Goal: Information Seeking & Learning: Learn about a topic

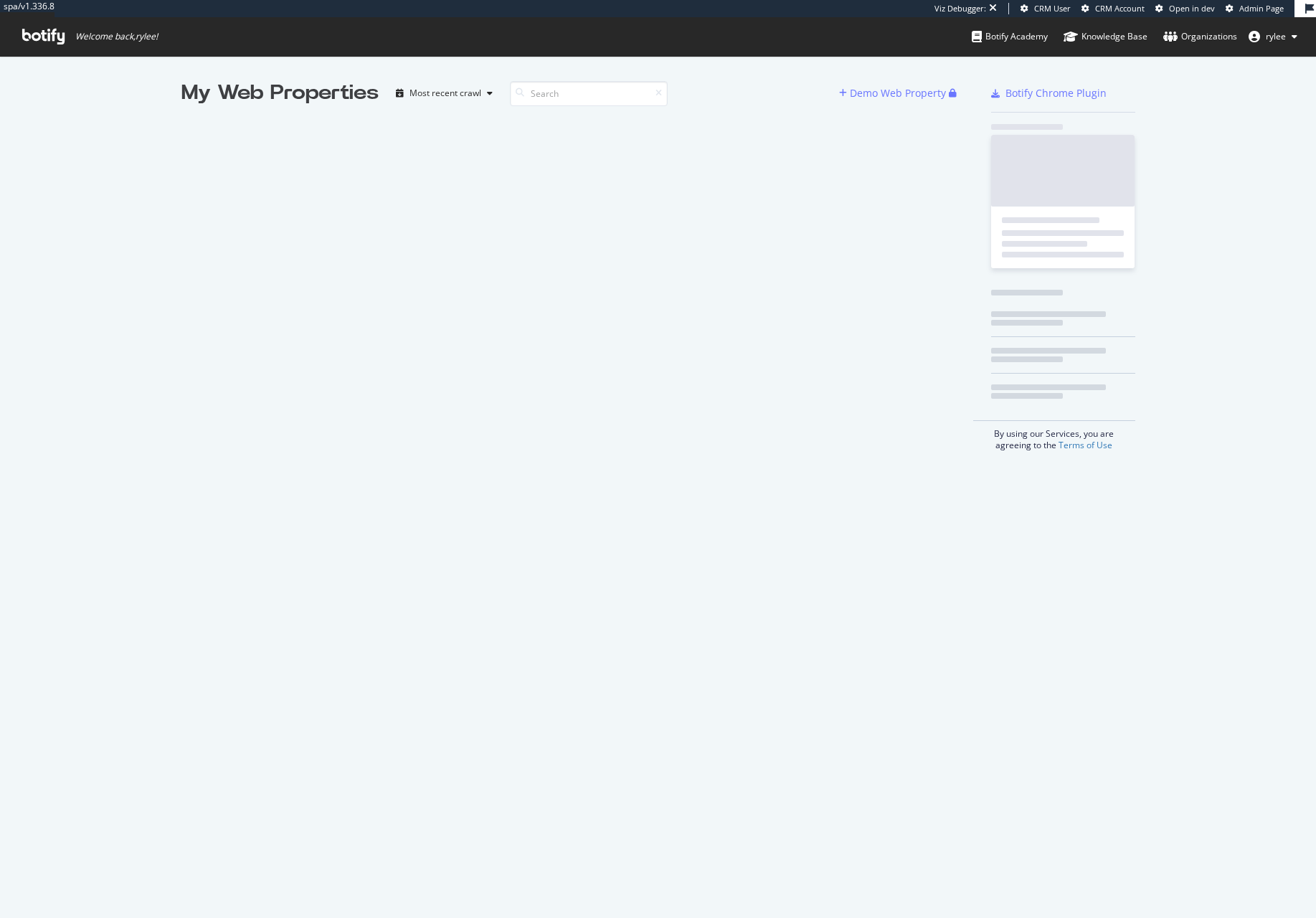
scroll to position [918, 1316]
